Goal: Task Accomplishment & Management: Manage account settings

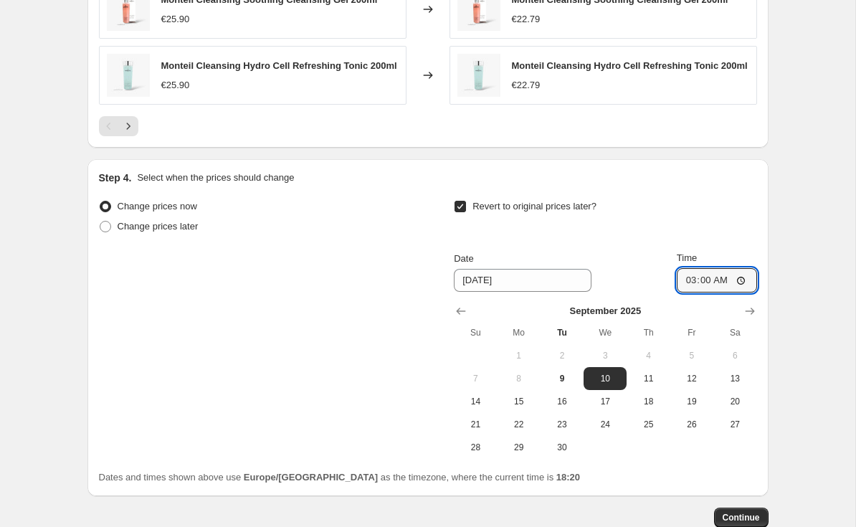
click at [610, 383] on span "10" at bounding box center [605, 378] width 32 height 11
click at [736, 288] on input "03:00" at bounding box center [717, 280] width 80 height 24
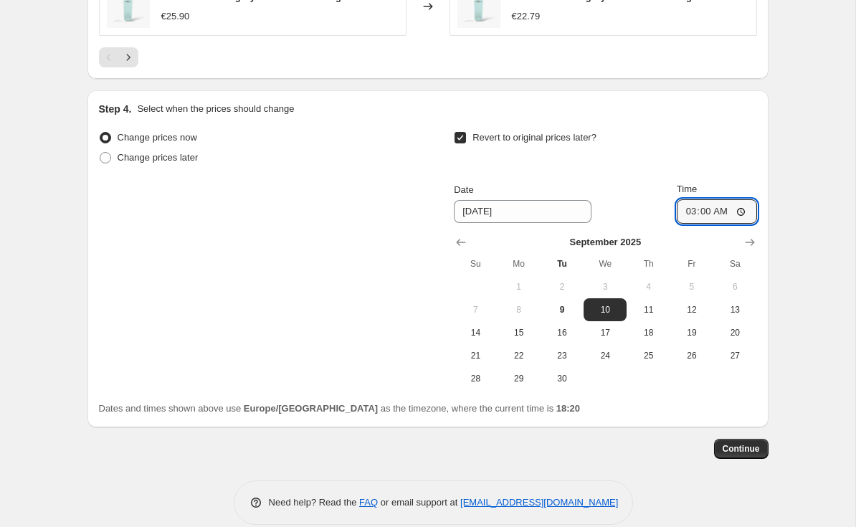
scroll to position [1300, 0]
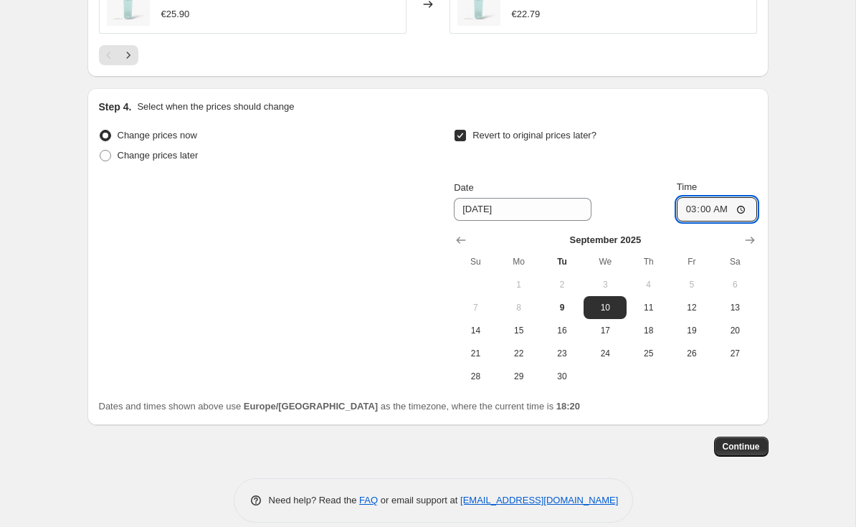
click at [739, 449] on span "Continue" at bounding box center [741, 446] width 37 height 11
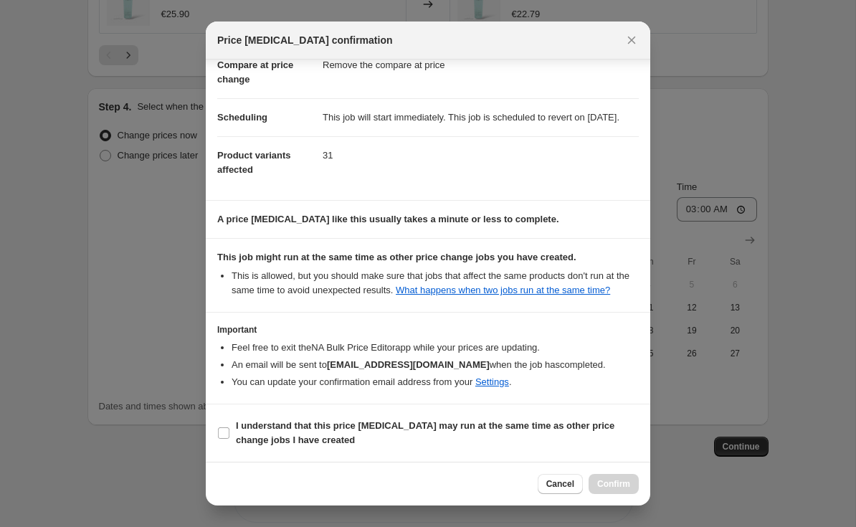
scroll to position [105, 0]
click at [321, 423] on b "I understand that this price [MEDICAL_DATA] may run at the same time as other p…" at bounding box center [425, 432] width 379 height 25
click at [229, 427] on input "I understand that this price [MEDICAL_DATA] may run at the same time as other p…" at bounding box center [223, 432] width 11 height 11
checkbox input "true"
click at [608, 478] on button "Confirm" at bounding box center [614, 484] width 50 height 20
